Goal: Task Accomplishment & Management: Manage account settings

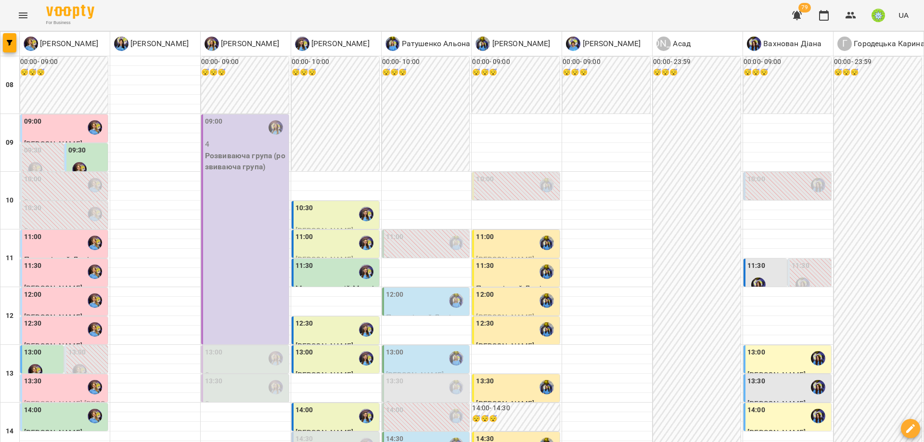
scroll to position [428, 0]
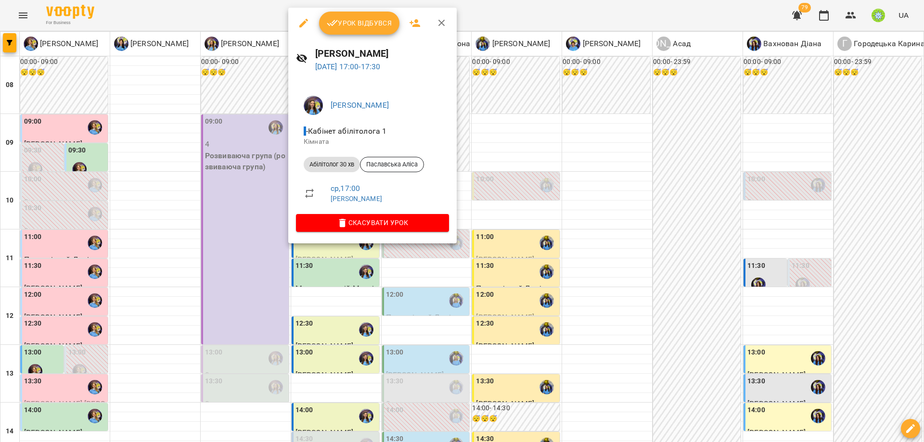
click at [355, 34] on button "Урок відбувся" at bounding box center [359, 23] width 81 height 23
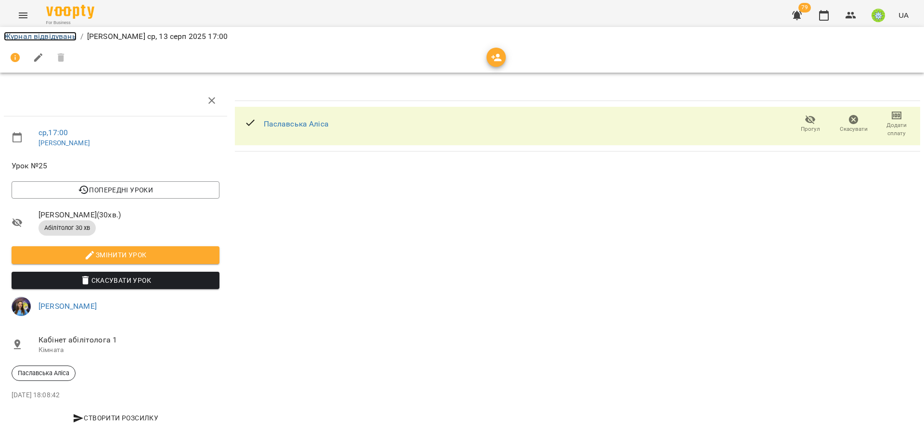
click at [40, 36] on link "Журнал відвідувань" at bounding box center [40, 36] width 73 height 9
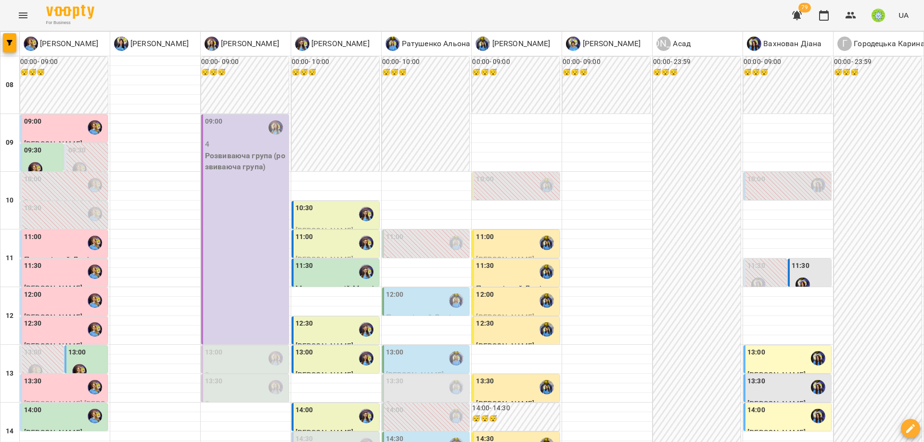
scroll to position [143, 0]
click at [339, 434] on div "14:30" at bounding box center [337, 445] width 82 height 22
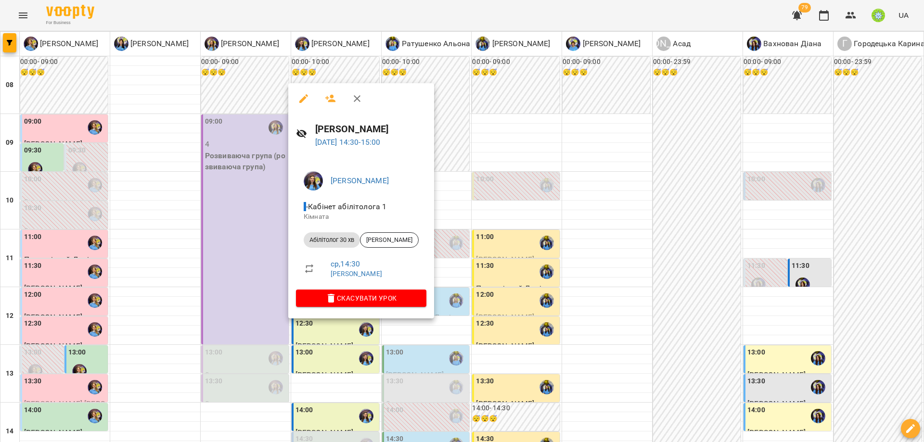
click at [306, 106] on button "button" at bounding box center [303, 98] width 23 height 23
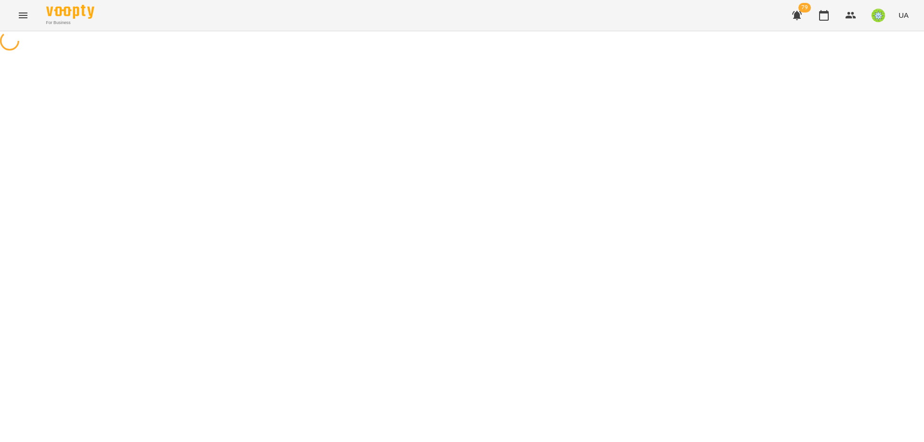
select select "**********"
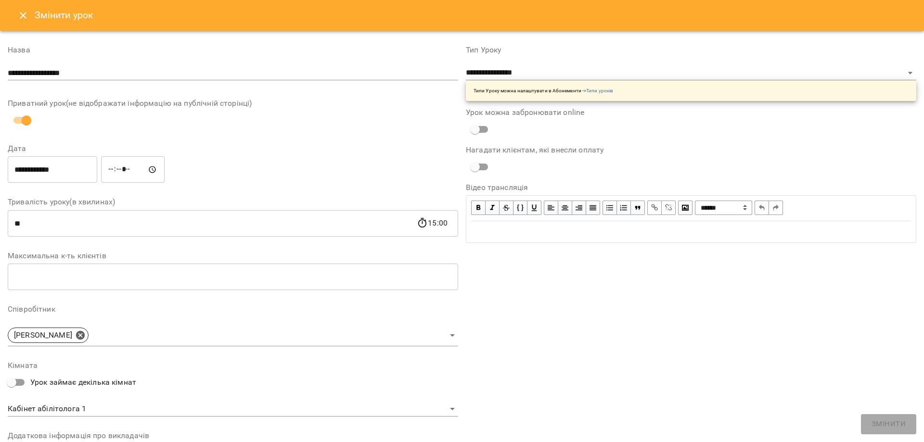
click at [20, 12] on icon "Close" at bounding box center [23, 16] width 12 height 12
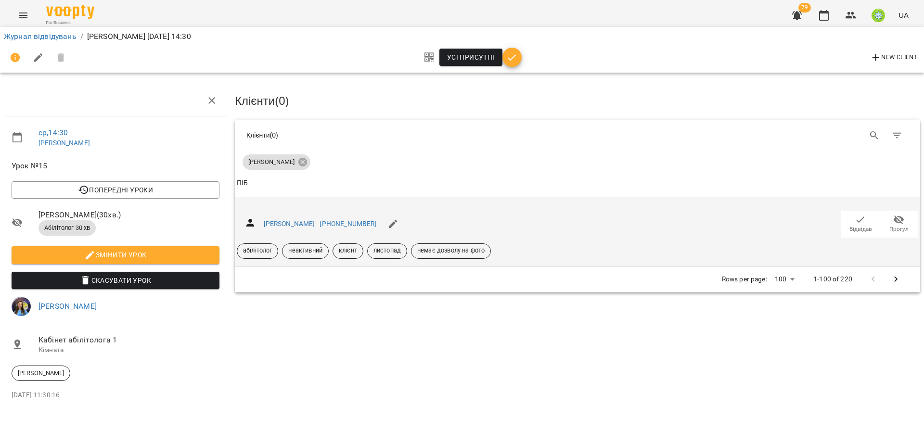
click at [856, 222] on icon "button" at bounding box center [861, 220] width 12 height 12
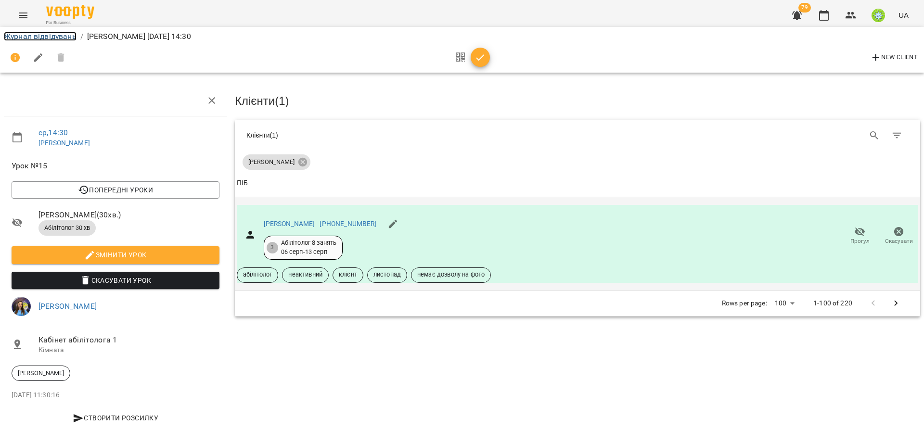
click at [37, 37] on link "Журнал відвідувань" at bounding box center [40, 36] width 73 height 9
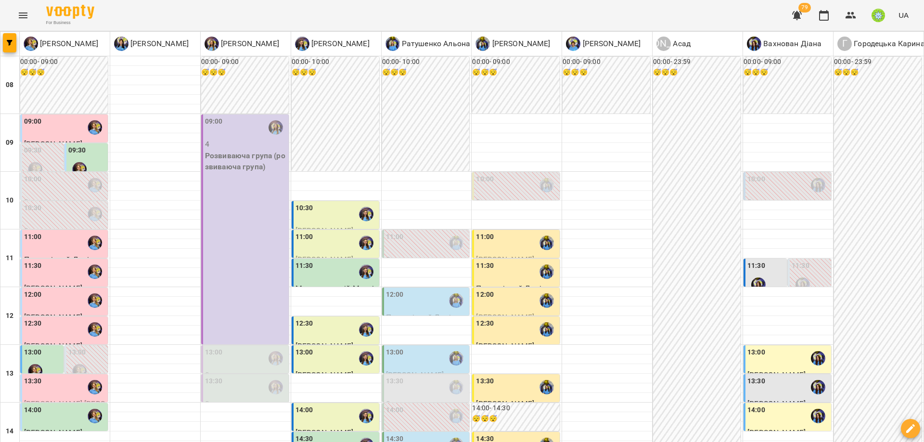
scroll to position [386, 0]
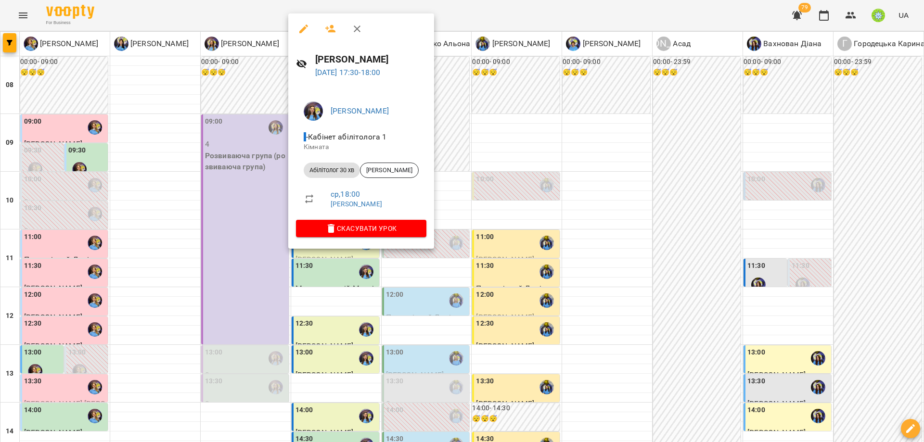
click at [298, 31] on icon "button" at bounding box center [304, 29] width 12 height 12
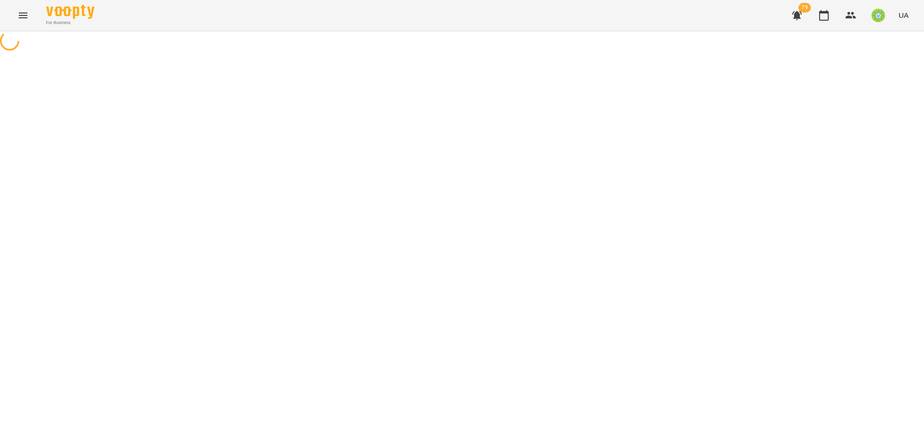
select select "**********"
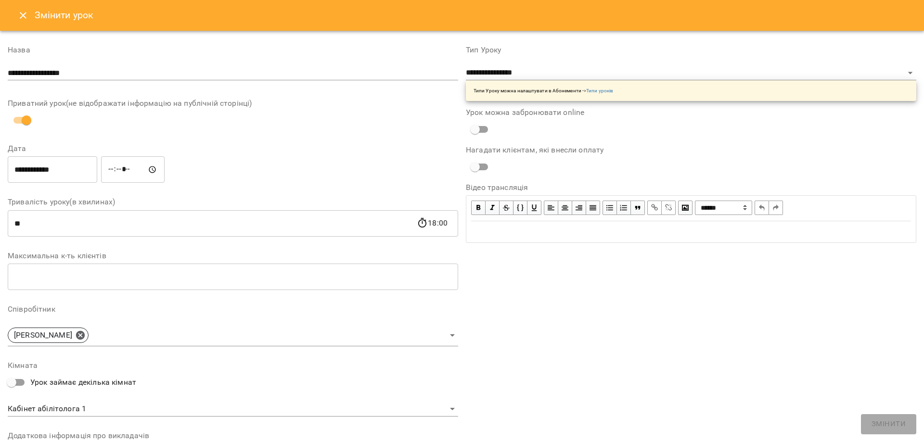
click at [33, 15] on button "Close" at bounding box center [23, 15] width 23 height 23
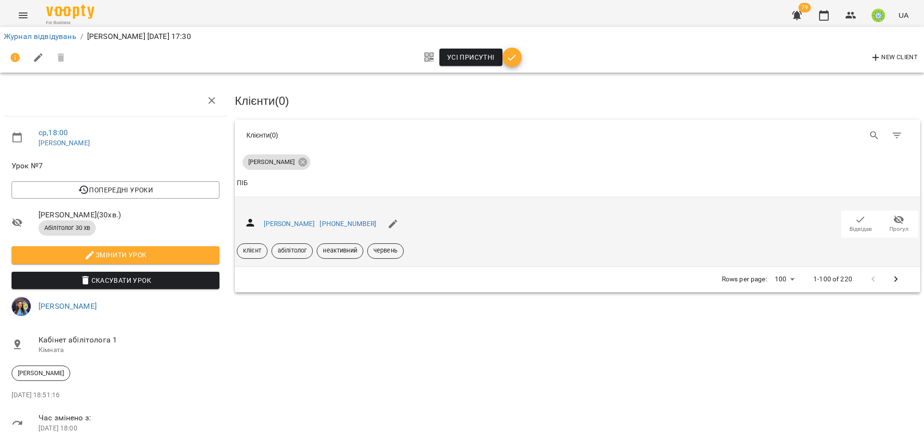
click at [847, 218] on span "Відвідав" at bounding box center [860, 223] width 27 height 19
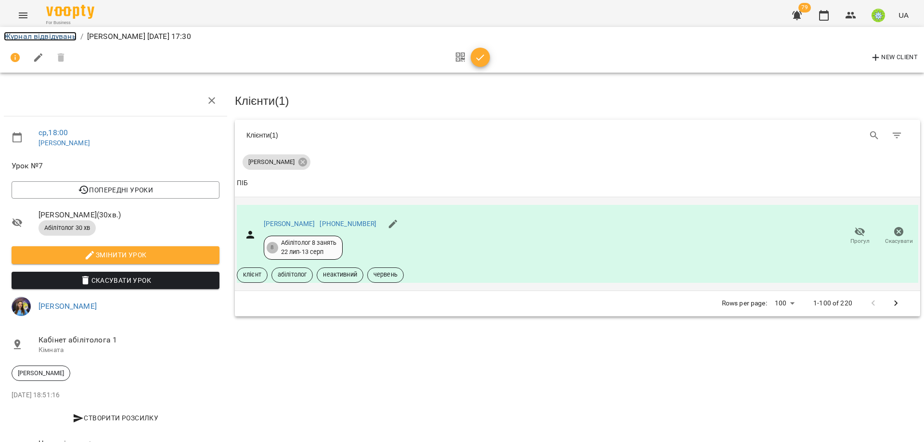
click at [42, 33] on link "Журнал відвідувань" at bounding box center [40, 36] width 73 height 9
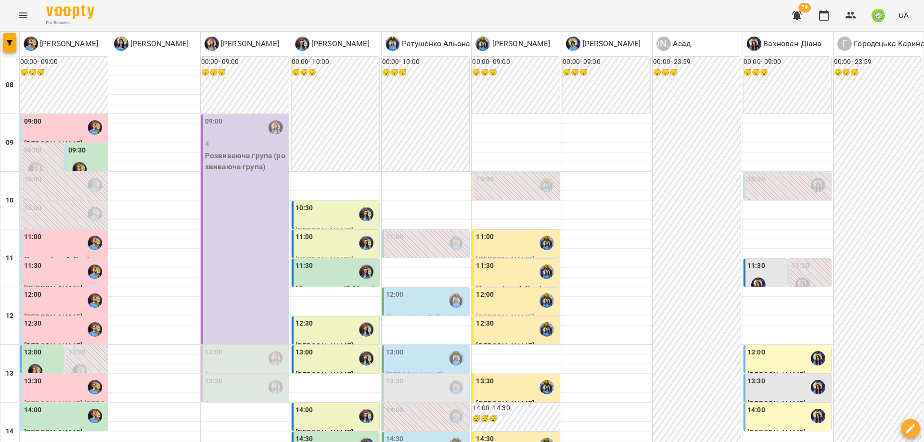
scroll to position [428, 0]
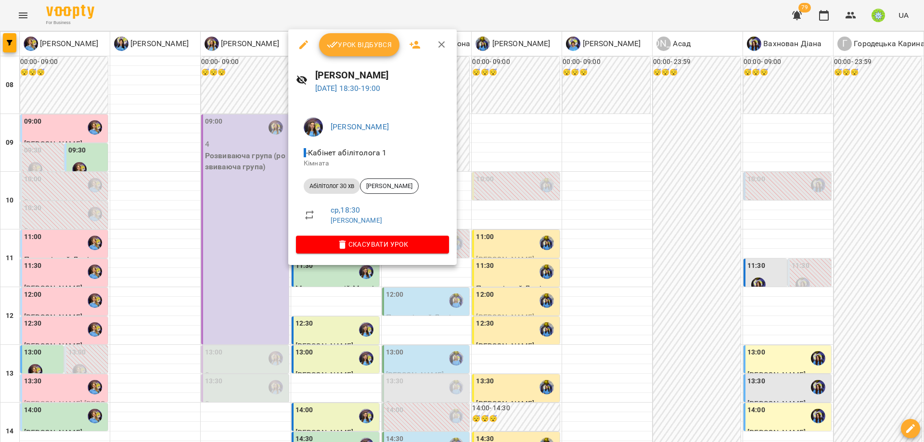
click at [335, 46] on icon "button" at bounding box center [333, 45] width 12 height 12
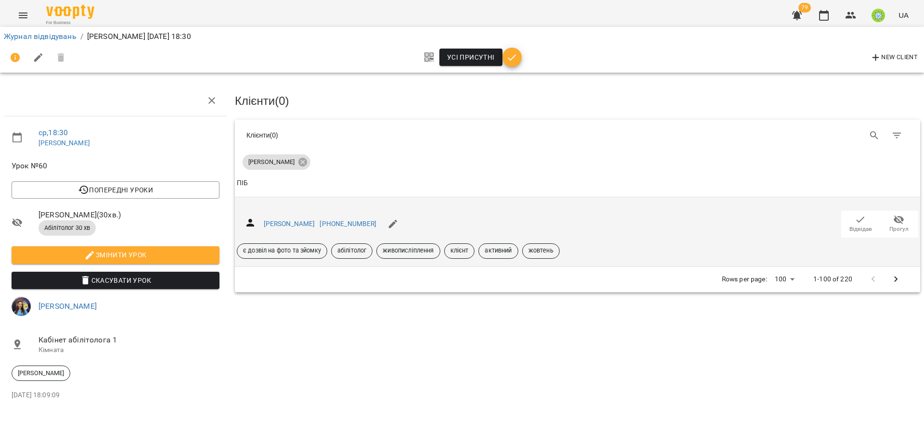
click at [858, 226] on span "Відвідав" at bounding box center [861, 229] width 23 height 8
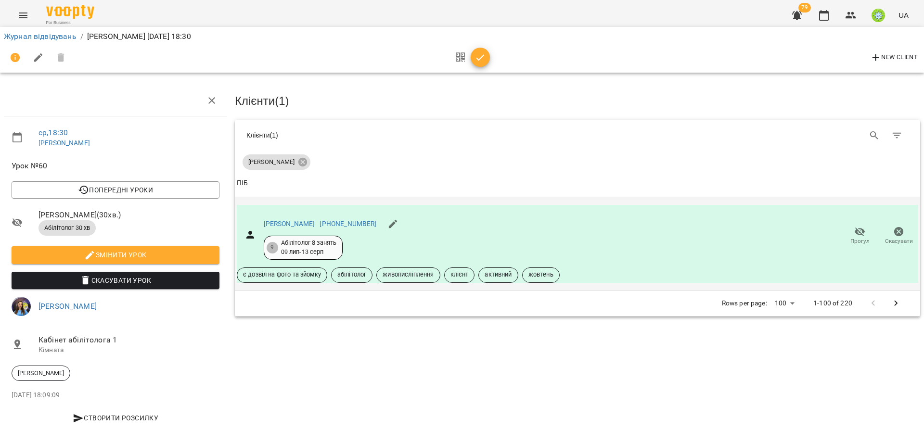
click at [29, 29] on div "Журнал відвідувань / [PERSON_NAME] [DATE] 18:30" at bounding box center [462, 36] width 920 height 15
click at [29, 38] on link "Журнал відвідувань" at bounding box center [40, 36] width 73 height 9
